Goal: Transaction & Acquisition: Purchase product/service

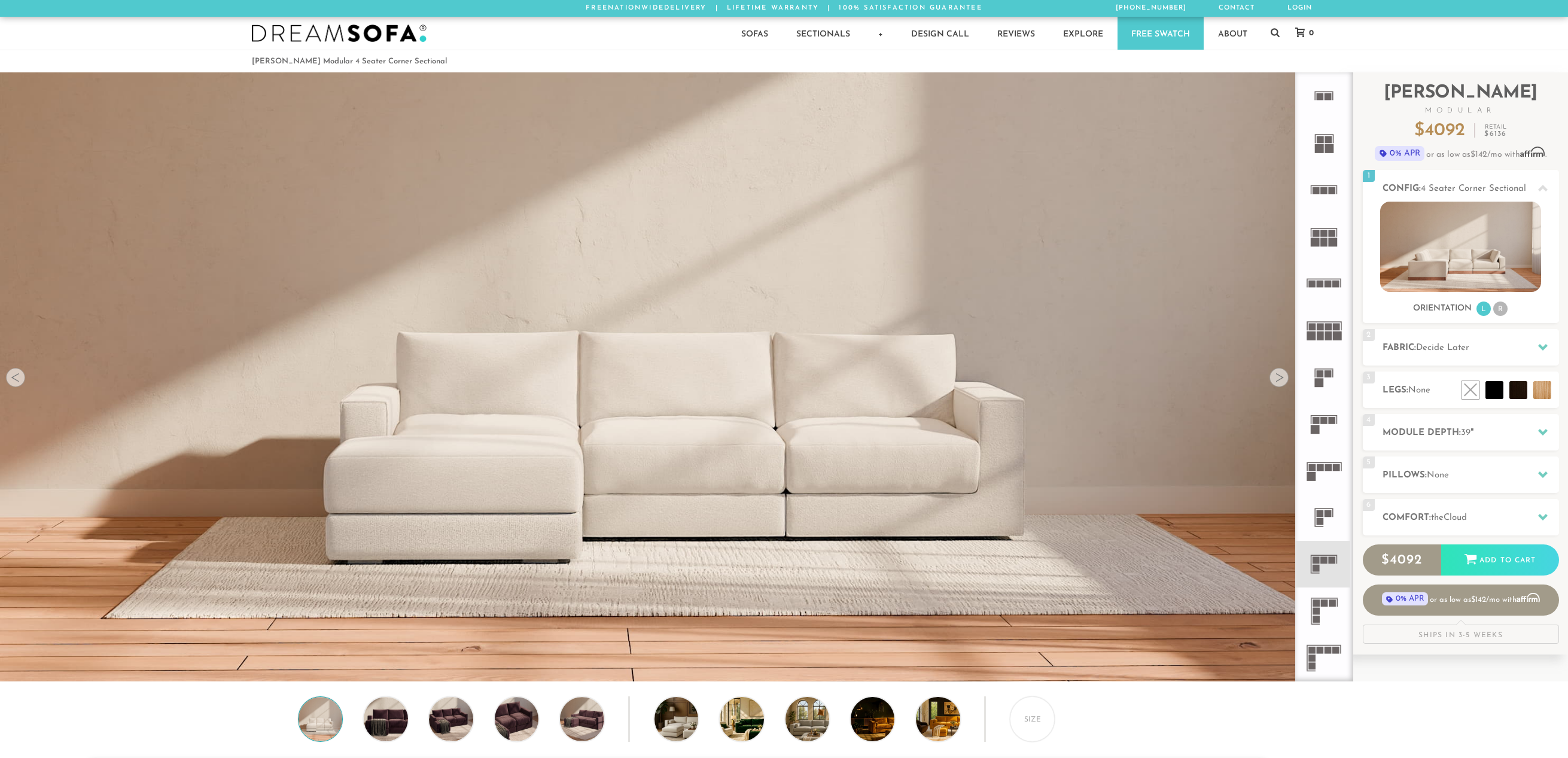
scroll to position [15417, 1568]
click at [1532, 518] on div at bounding box center [1544, 516] width 25 height 24
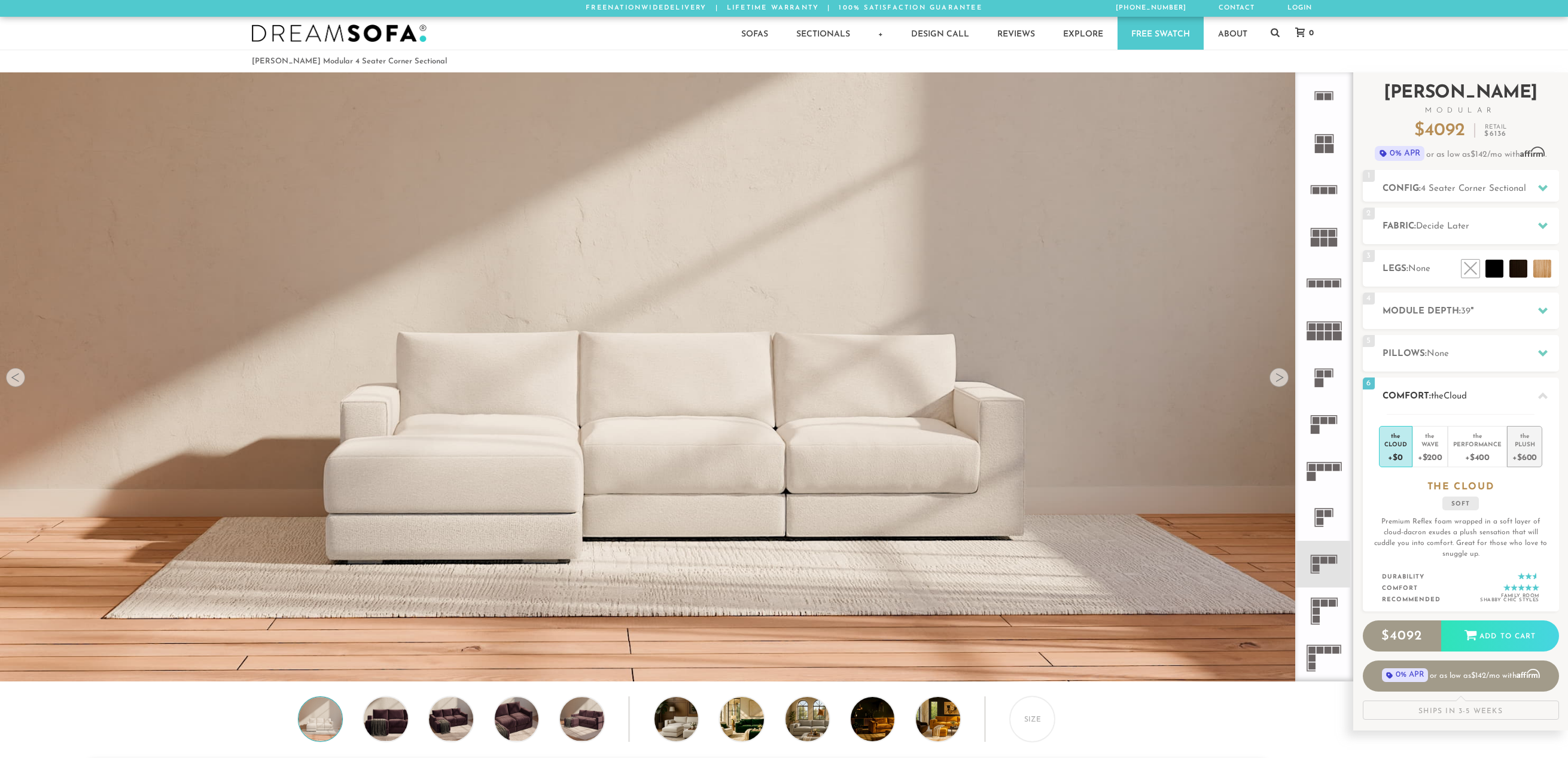
click at [1526, 448] on div "Plush" at bounding box center [1524, 443] width 24 height 9
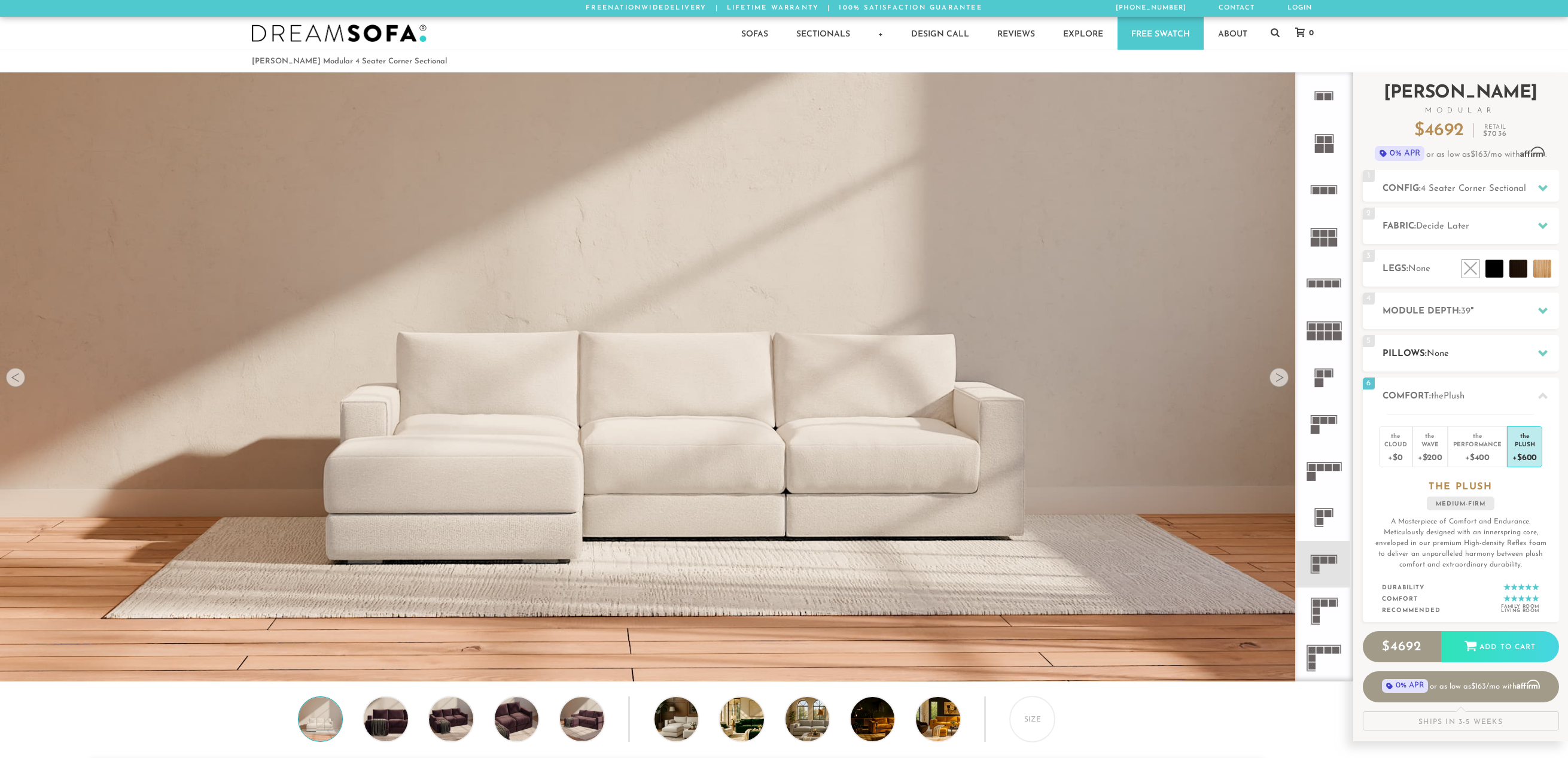
click at [1517, 345] on div "5 Pillows: None" at bounding box center [1461, 353] width 196 height 36
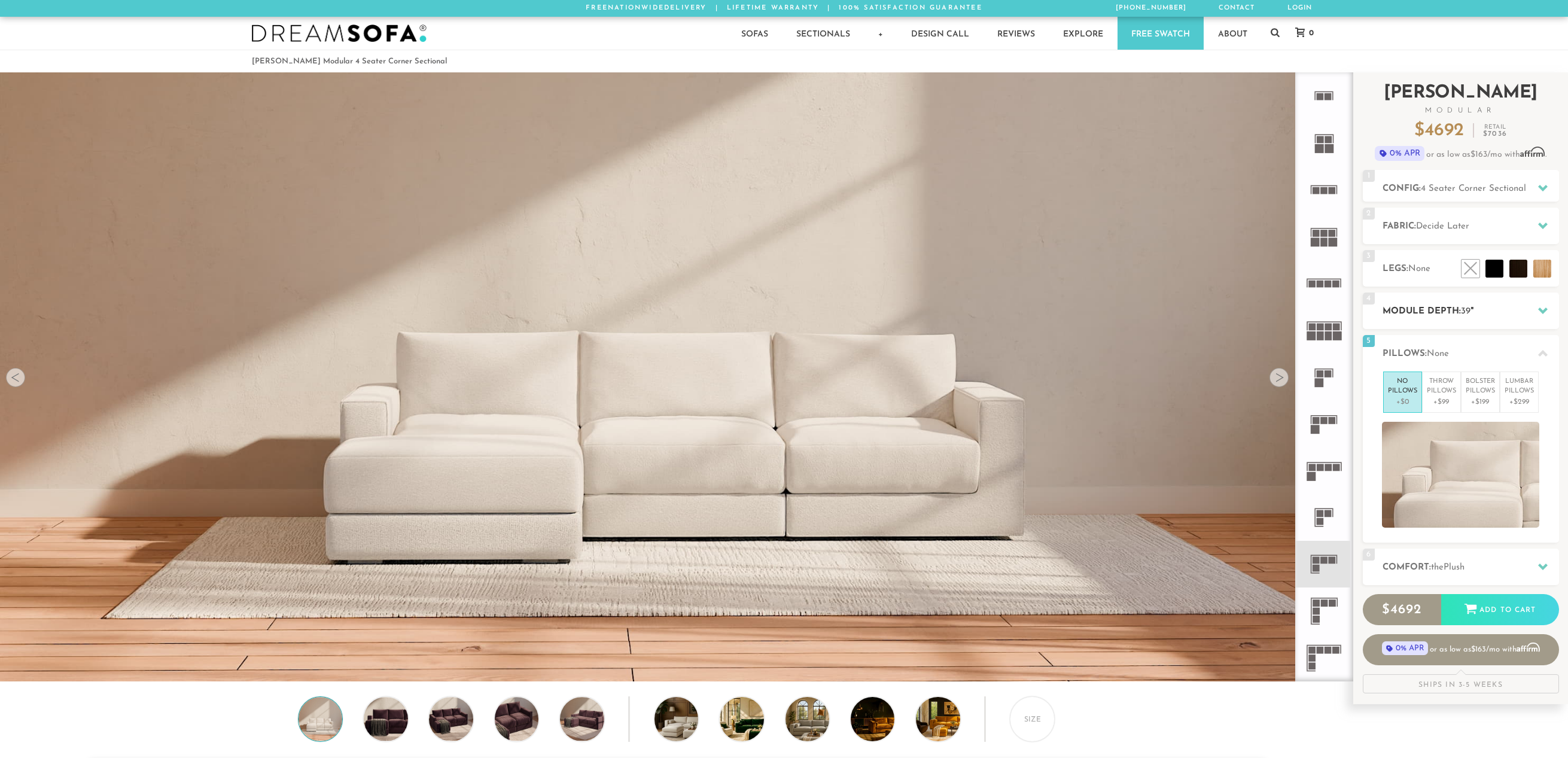
click at [1521, 308] on h2 "Module Depth: 39 "" at bounding box center [1471, 312] width 176 height 14
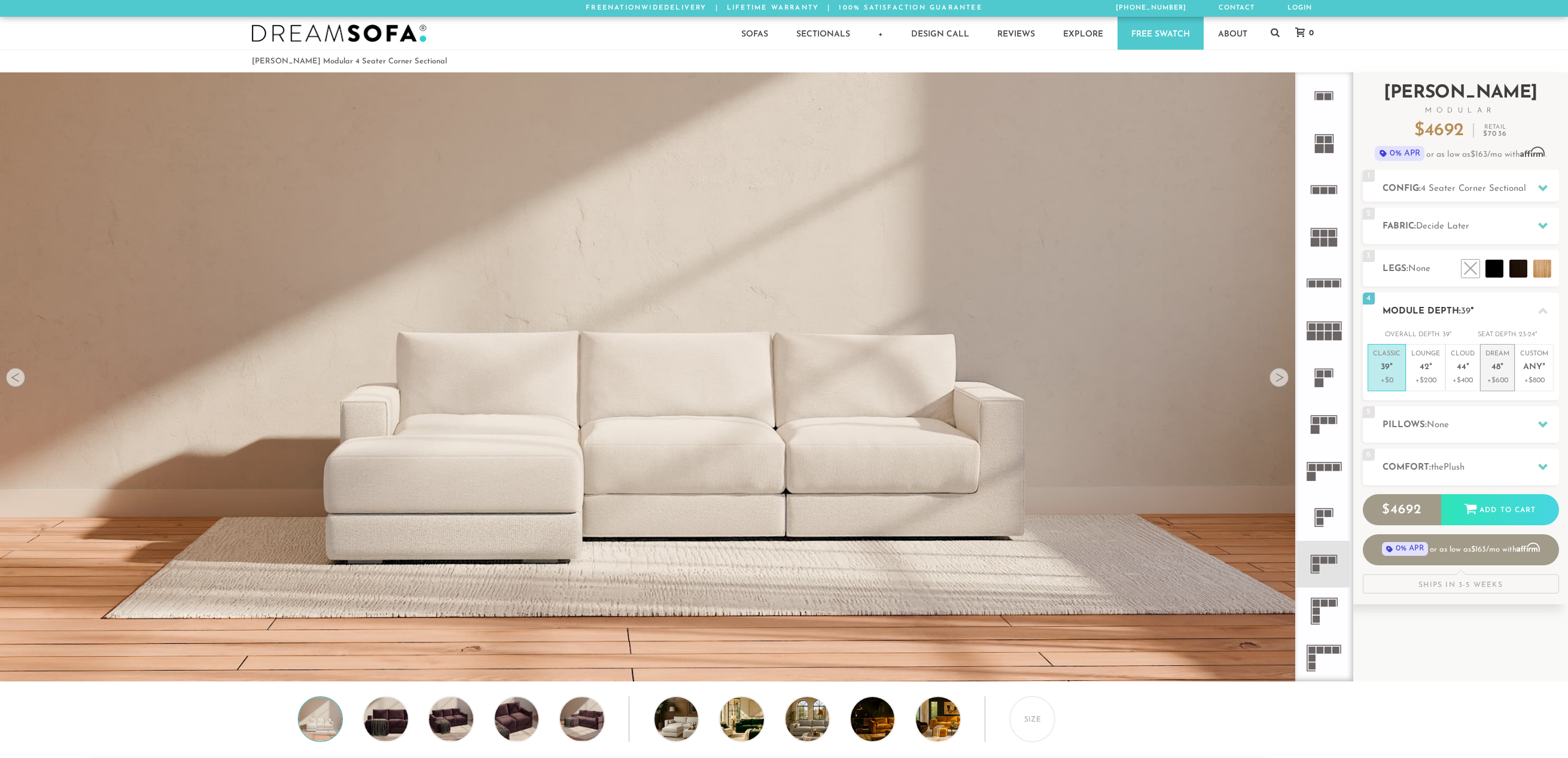
click at [1505, 371] on p "Dream 48 "" at bounding box center [1498, 362] width 24 height 25
click at [1492, 227] on h2 "Fabric: Decide Later" at bounding box center [1471, 226] width 176 height 14
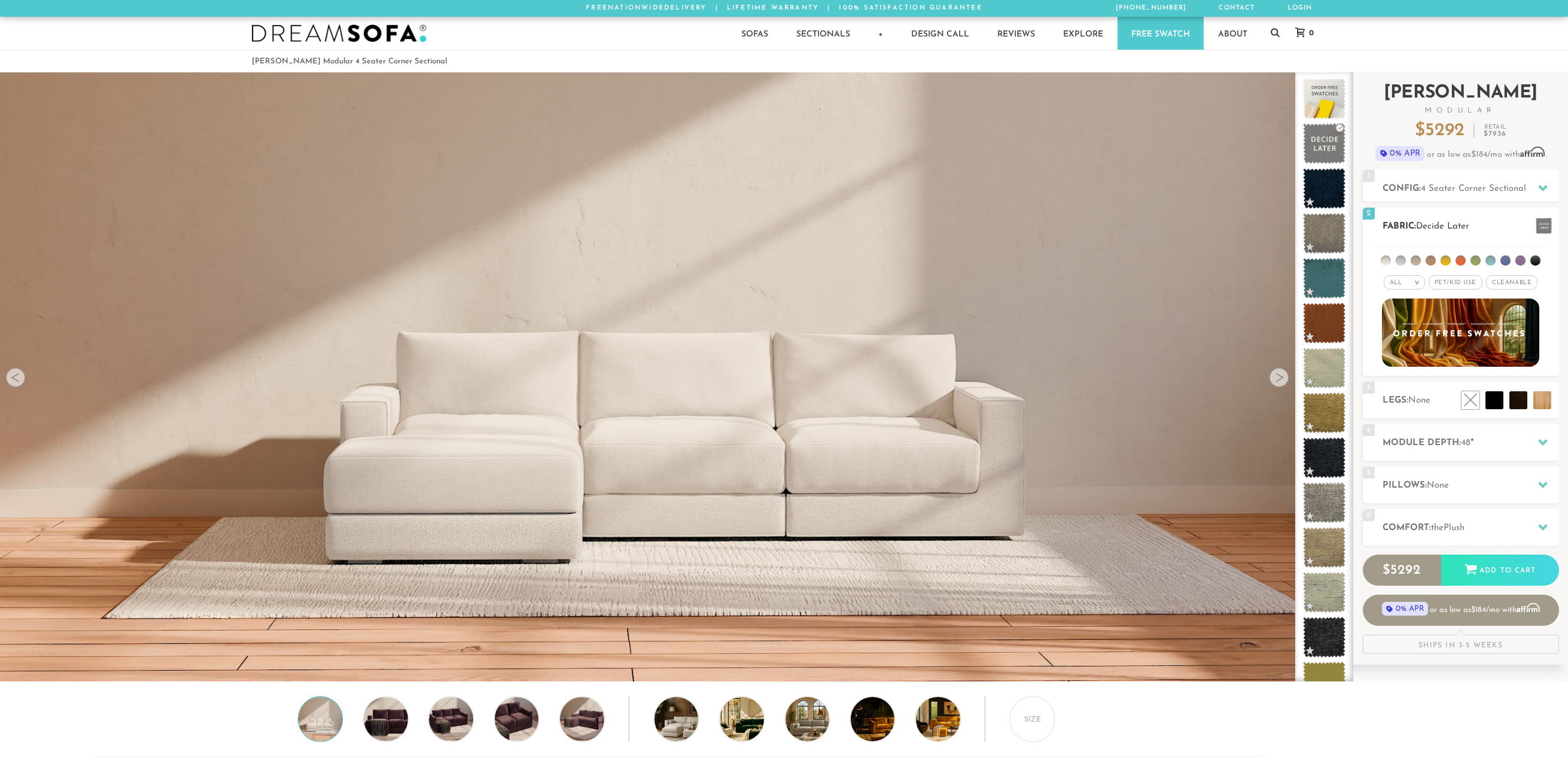
click at [1453, 285] on span "Pet/Kid Use x" at bounding box center [1455, 282] width 54 height 15
click at [1511, 281] on span "Cleanable x" at bounding box center [1515, 282] width 52 height 15
click at [1400, 283] on div "All >" at bounding box center [1396, 282] width 41 height 15
click at [1405, 313] on li "Tier" at bounding box center [1396, 314] width 41 height 17
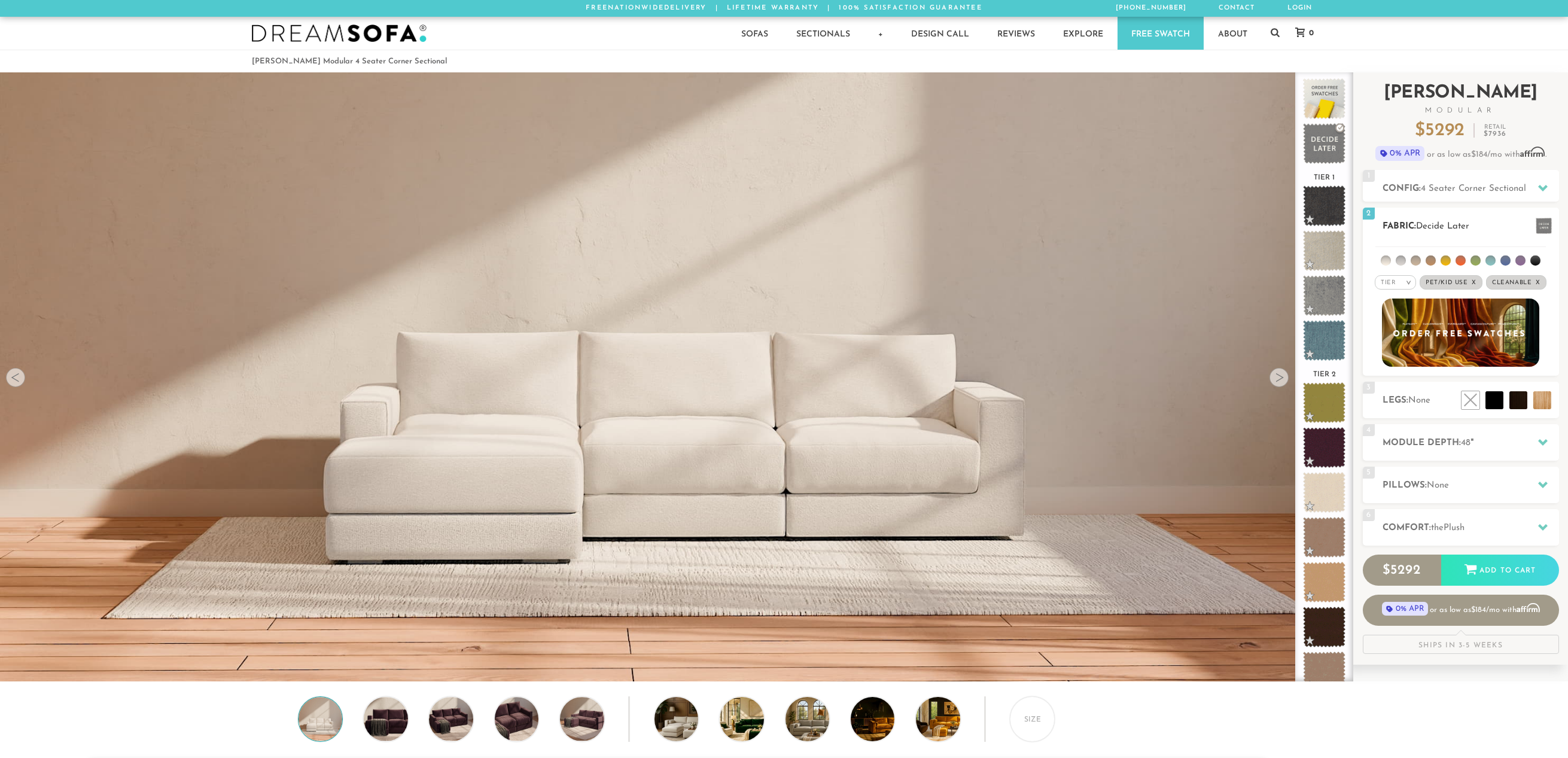
click at [1398, 287] on div "Tier >" at bounding box center [1396, 282] width 41 height 15
click at [1396, 385] on li "Luxury" at bounding box center [1396, 383] width 41 height 17
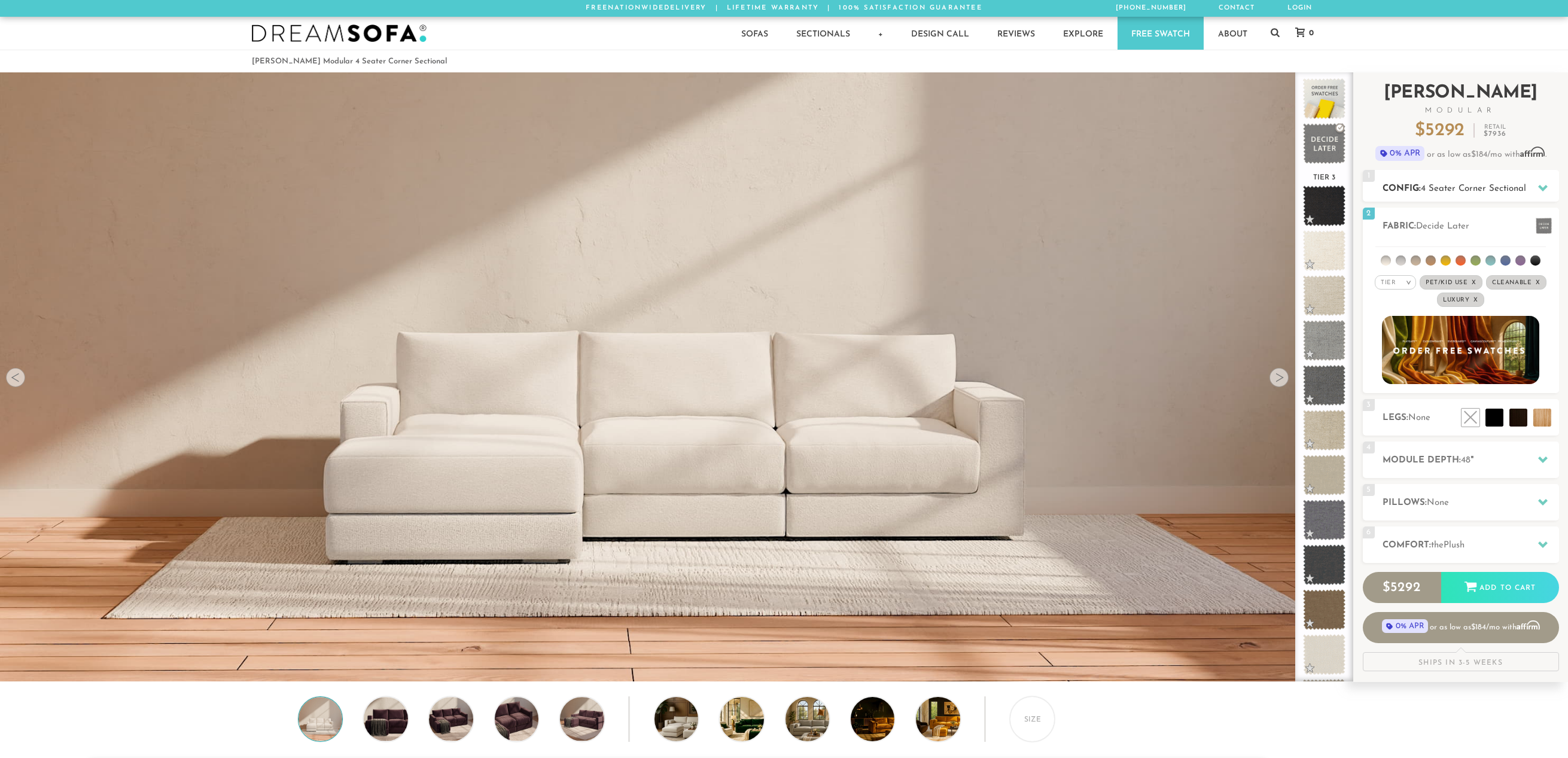
click at [1482, 188] on span "4 Seater Corner Sectional" at bounding box center [1473, 188] width 105 height 9
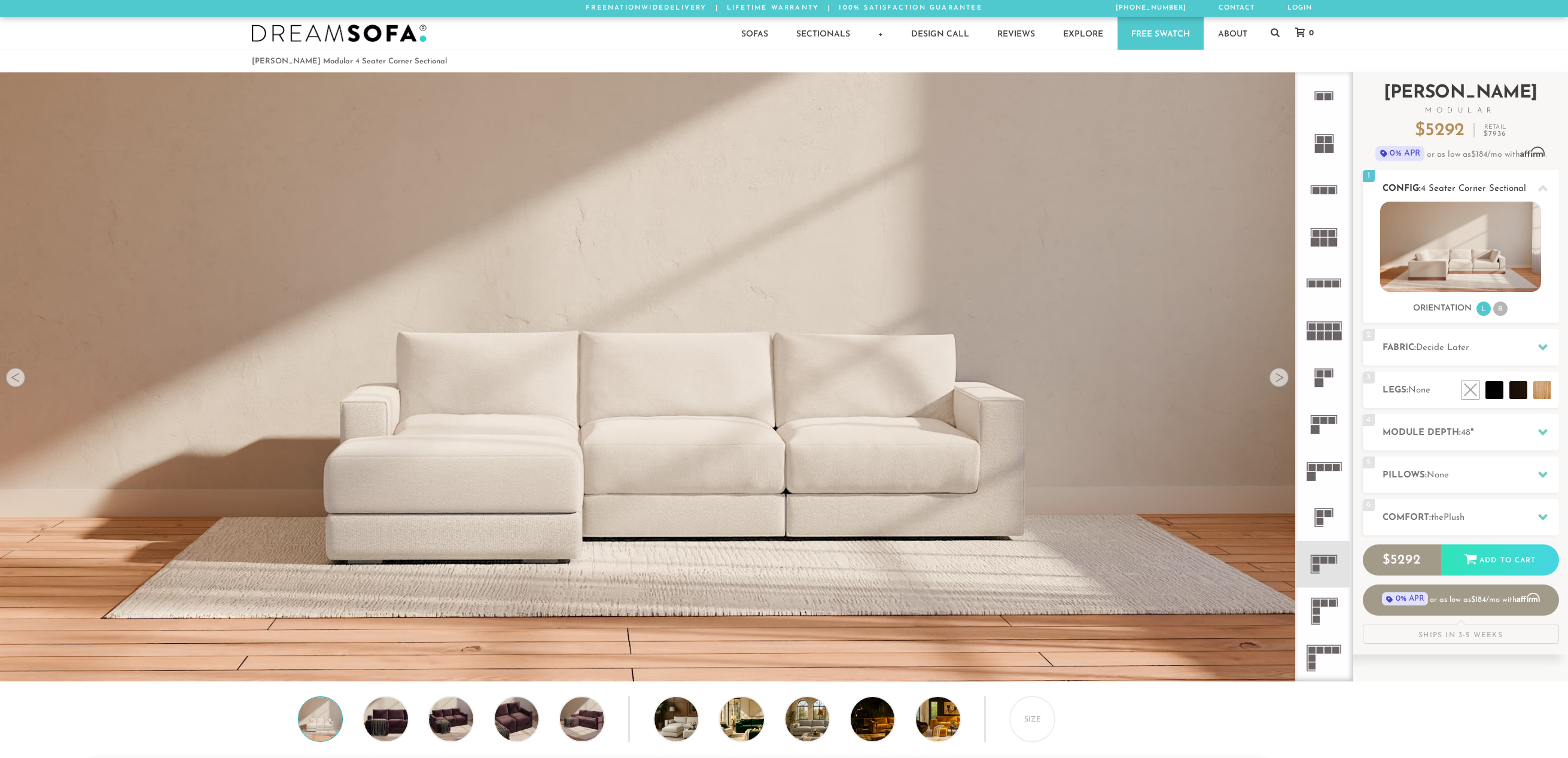
click at [1499, 308] on li "R" at bounding box center [1501, 308] width 15 height 15
